Goal: Task Accomplishment & Management: Manage account settings

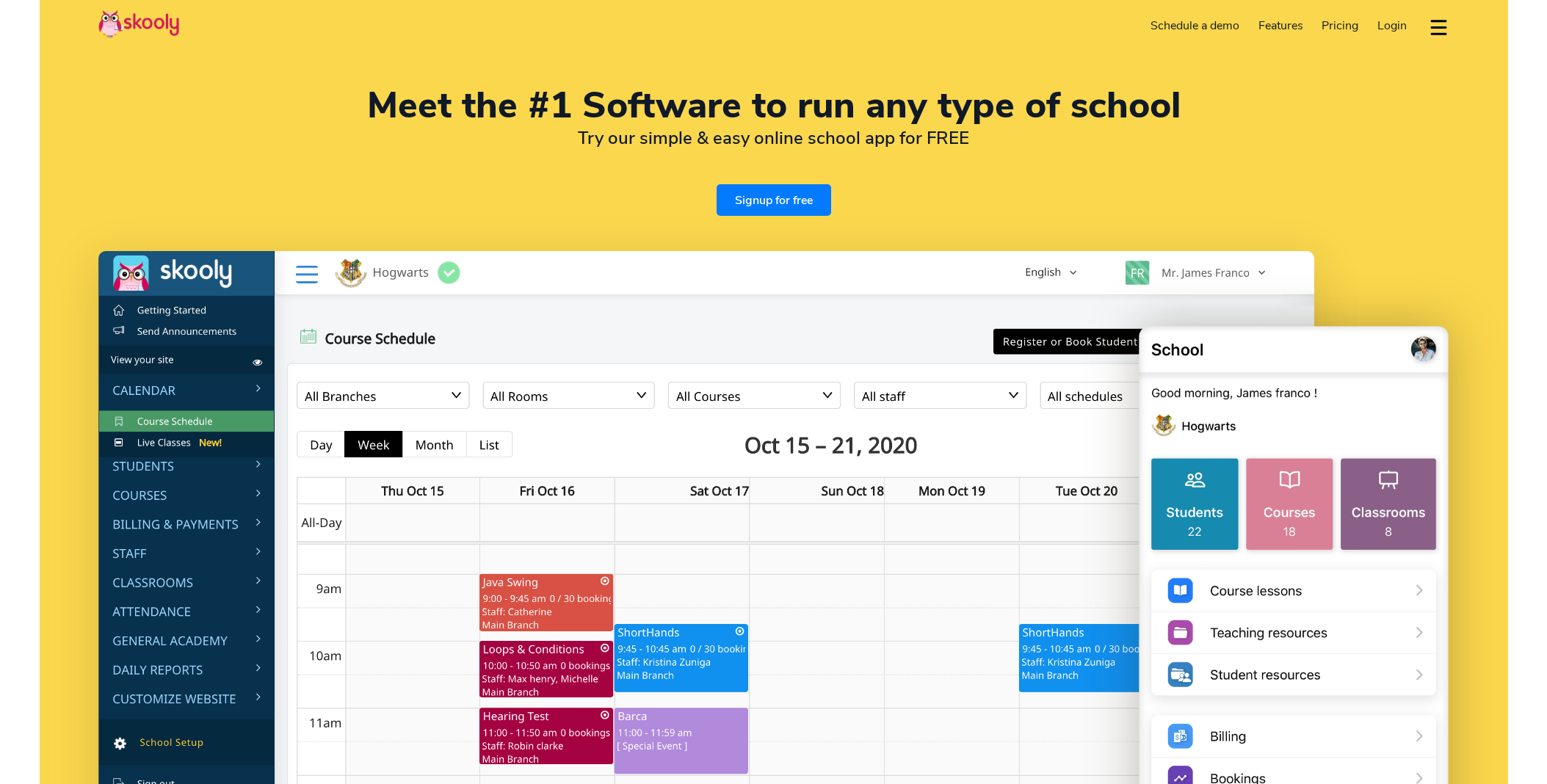
select select "en"
click at [1397, 24] on span "Login" at bounding box center [1392, 26] width 29 height 16
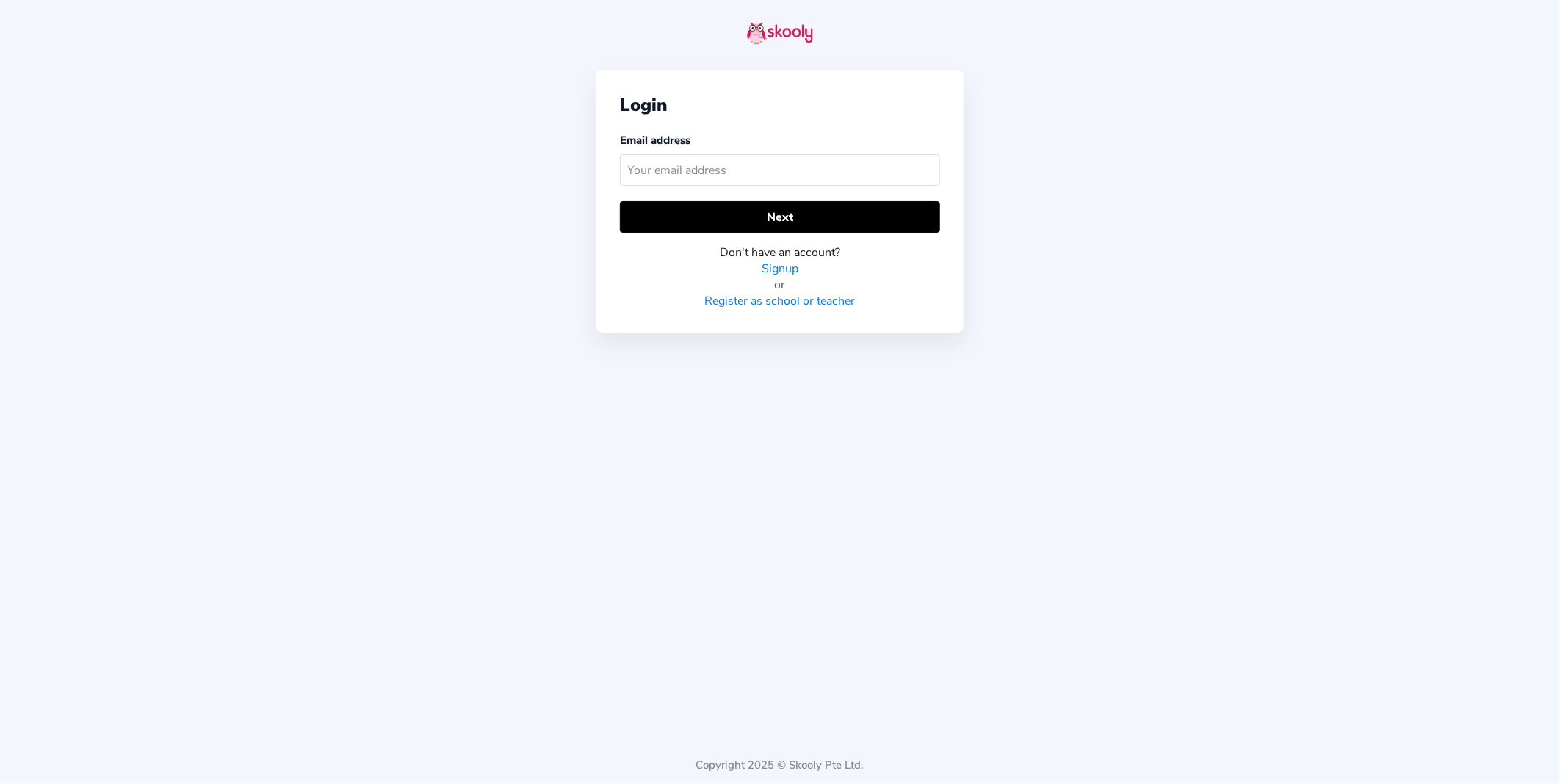
click at [762, 166] on input "text" at bounding box center [780, 170] width 320 height 32
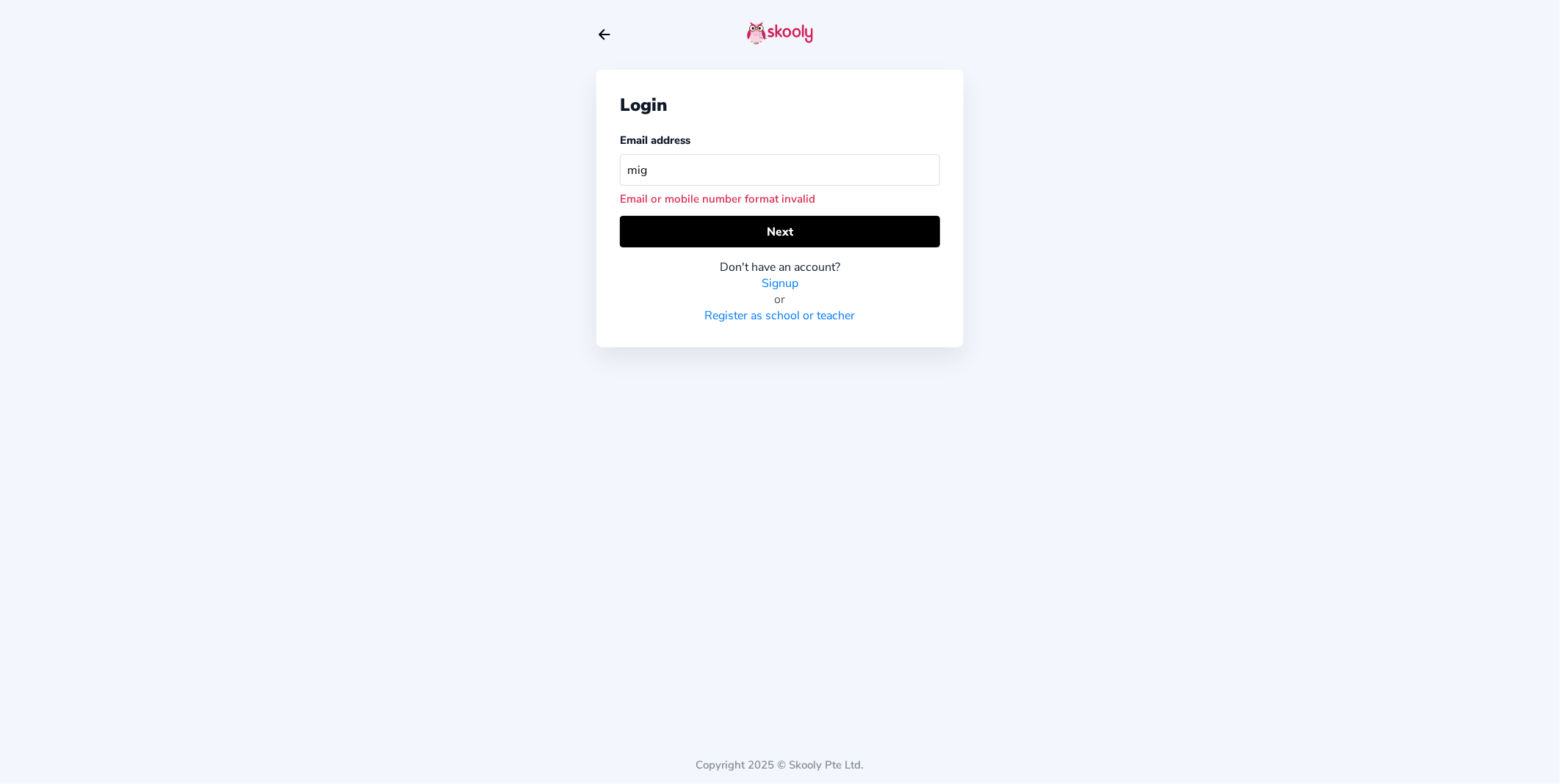
type input "mig"
